Goal: Navigation & Orientation: Find specific page/section

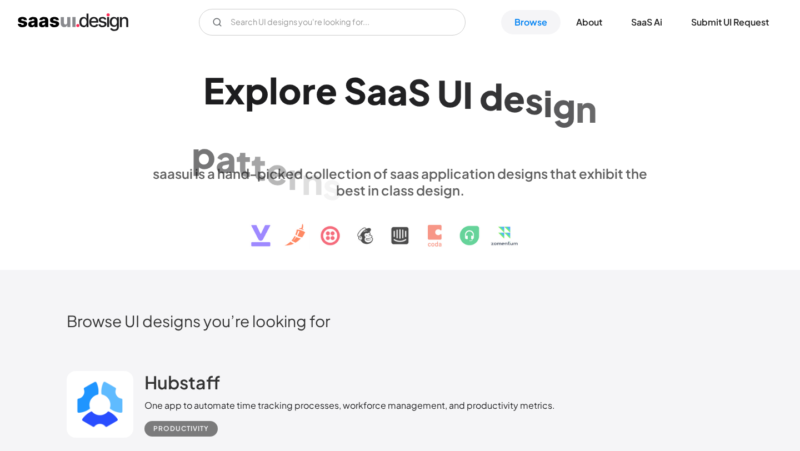
click at [72, 18] on img "home" at bounding box center [73, 22] width 111 height 18
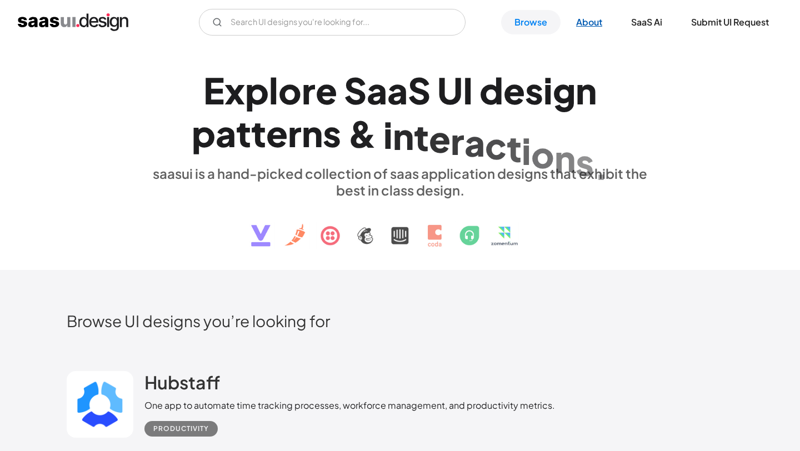
click at [586, 21] on link "About" at bounding box center [589, 22] width 53 height 24
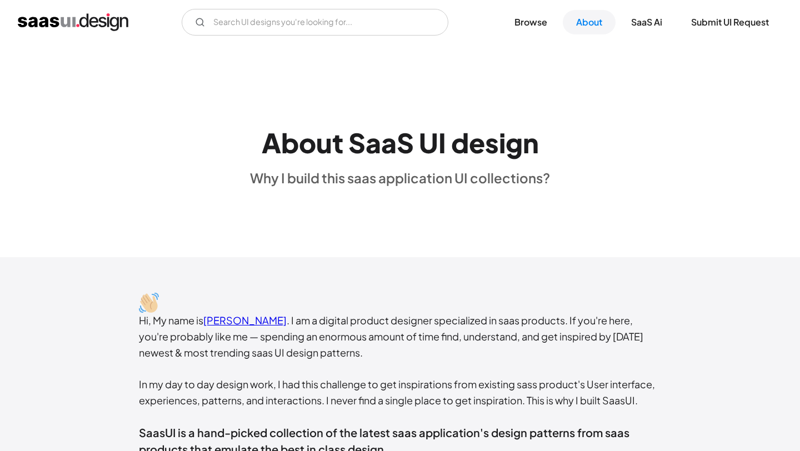
click at [105, 23] on img "home" at bounding box center [73, 22] width 111 height 18
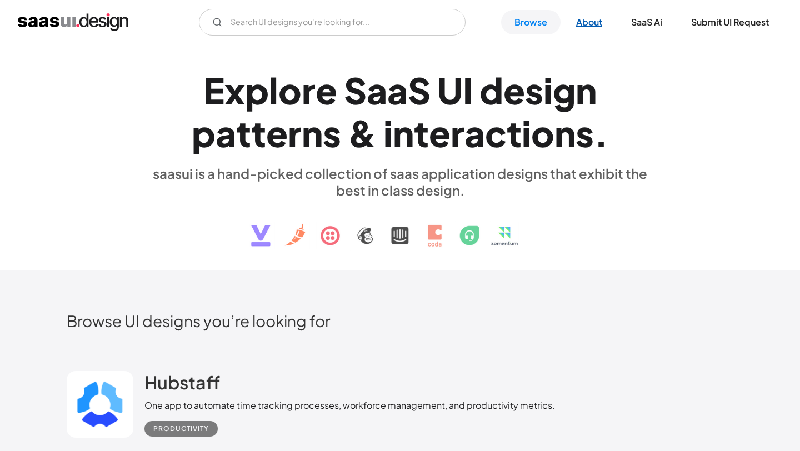
click at [590, 27] on link "About" at bounding box center [589, 22] width 53 height 24
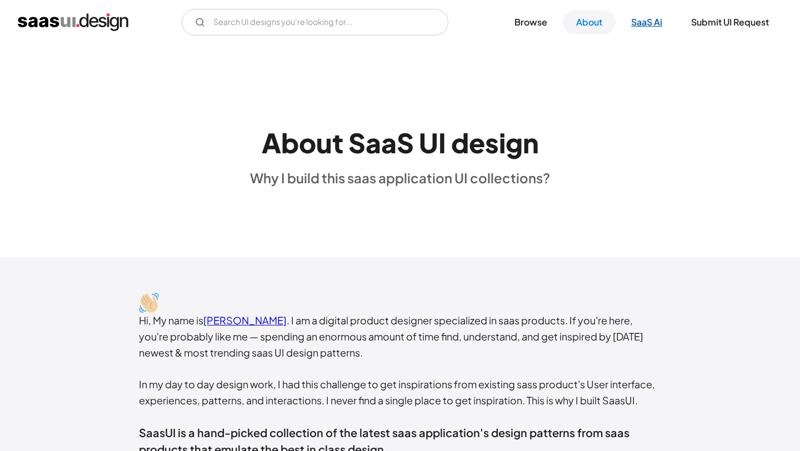
click at [658, 25] on link "SaaS Ai" at bounding box center [646, 22] width 58 height 24
click at [636, 21] on link "SaaS Ai" at bounding box center [646, 22] width 58 height 24
